Goal: Information Seeking & Learning: Find specific page/section

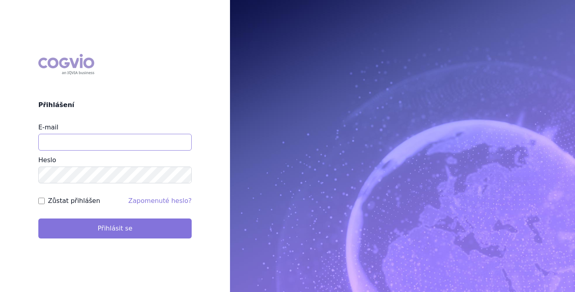
type input "[EMAIL_ADDRESS][DOMAIN_NAME]"
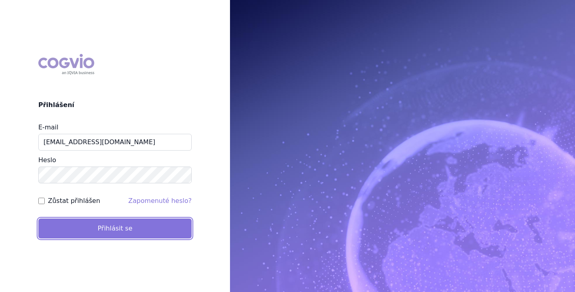
click at [120, 228] on button "Přihlásit se" at bounding box center [114, 229] width 153 height 20
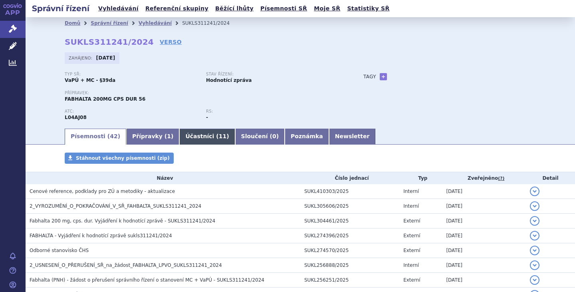
click at [179, 134] on link "Účastníci ( 11 )" at bounding box center [207, 137] width 56 height 16
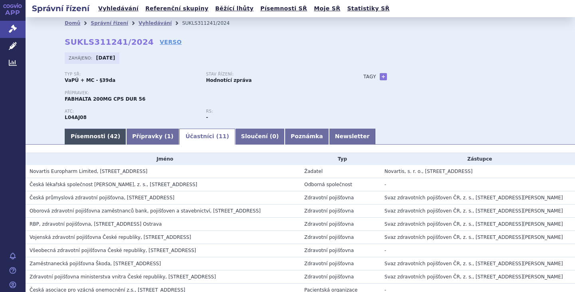
click at [94, 138] on link "Písemnosti ( 42 )" at bounding box center [96, 137] width 62 height 16
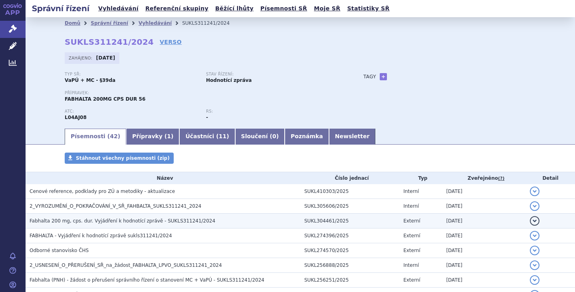
click at [90, 217] on h3 "Fabhalta 200 mg, cps. dur. Vyjádření k hodnotící zprávě - SUKLS311241/2024" at bounding box center [165, 221] width 271 height 8
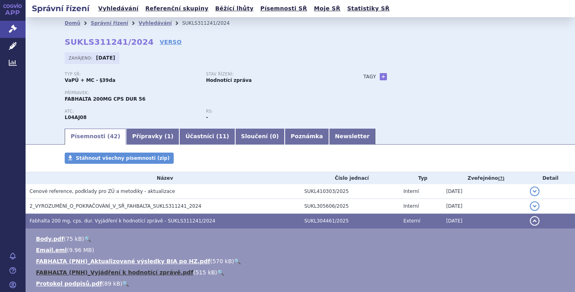
click at [138, 272] on link "FABHALTA (PNH)_Vyjádření k hodnotící zprávě.pdf" at bounding box center [114, 272] width 157 height 6
